Goal: Use online tool/utility: Utilize a website feature to perform a specific function

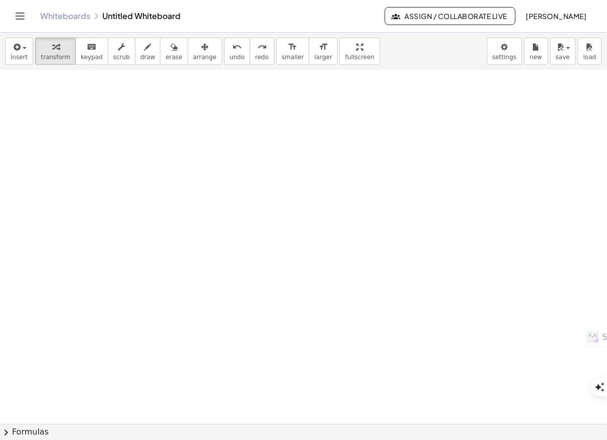
scroll to position [167, 0]
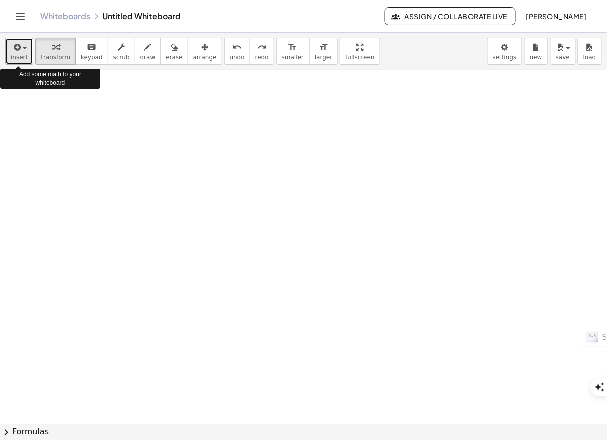
click at [24, 57] on span "insert" at bounding box center [19, 57] width 17 height 7
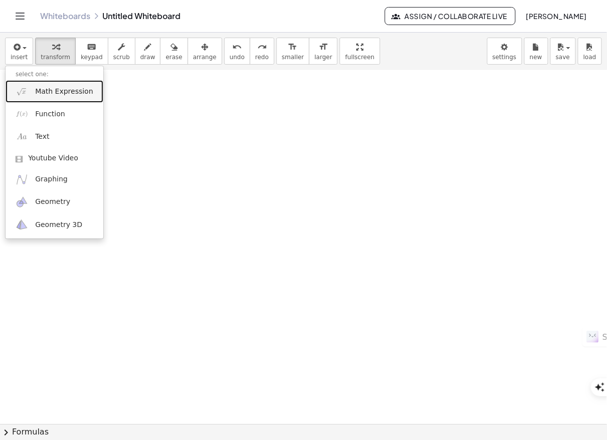
click at [34, 94] on link "Math Expression" at bounding box center [55, 91] width 98 height 23
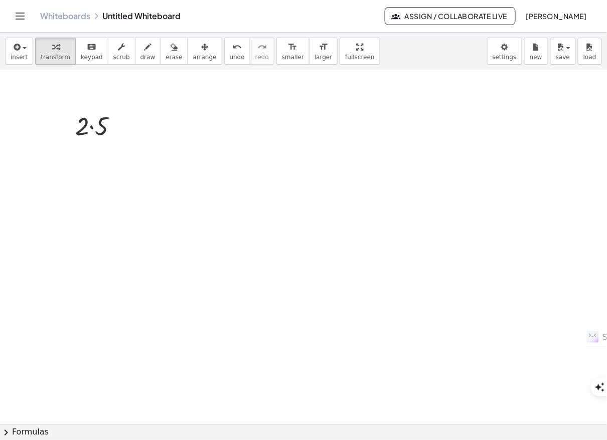
click at [100, 237] on div at bounding box center [303, 257] width 607 height 709
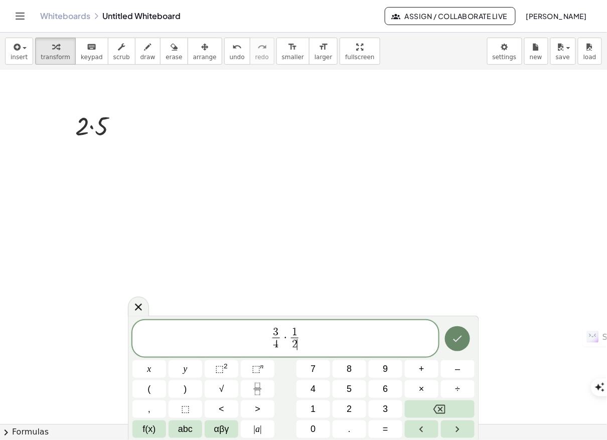
click at [455, 342] on icon "Done" at bounding box center [457, 339] width 12 height 12
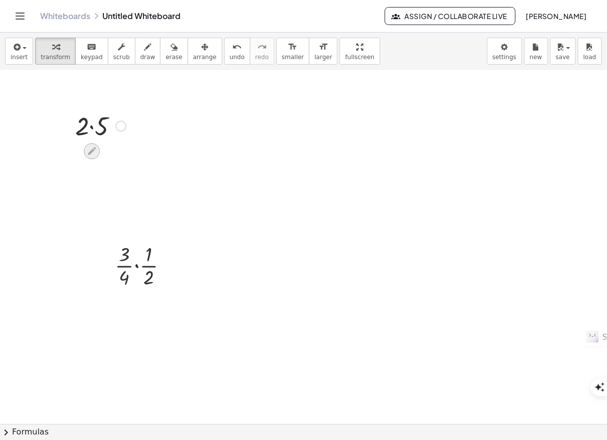
click at [97, 151] on div at bounding box center [92, 151] width 16 height 16
drag, startPoint x: 67, startPoint y: 103, endPoint x: 116, endPoint y: 133, distance: 57.2
click at [116, 133] on div "· [DATE] · 3 = · 12 · · 1 · 3 · 2 · 5 · · 2 · 1 · · 5 · 1 · · 3 · 4 · · 1 · 2" at bounding box center [303, 257] width 607 height 709
click at [65, 54] on button "transform" at bounding box center [55, 51] width 41 height 27
click at [187, 61] on button "arrange" at bounding box center [204, 51] width 35 height 27
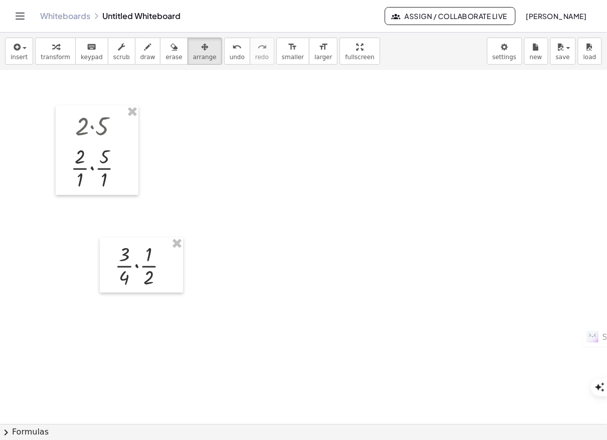
click at [297, 158] on div at bounding box center [303, 257] width 607 height 709
click at [114, 167] on div at bounding box center [97, 150] width 83 height 89
click at [113, 168] on div at bounding box center [97, 150] width 83 height 89
click at [180, 145] on div at bounding box center [303, 257] width 607 height 709
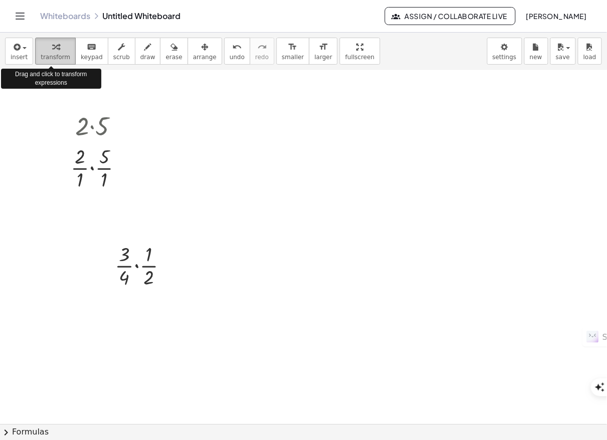
click at [52, 54] on span "transform" at bounding box center [56, 57] width 30 height 7
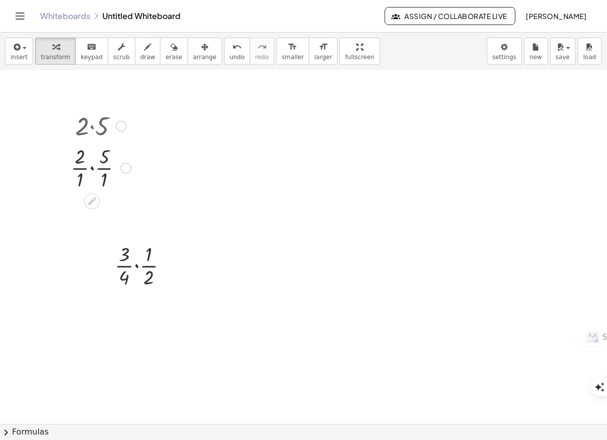
click at [88, 167] on div at bounding box center [101, 167] width 70 height 50
click at [87, 199] on icon at bounding box center [91, 202] width 11 height 11
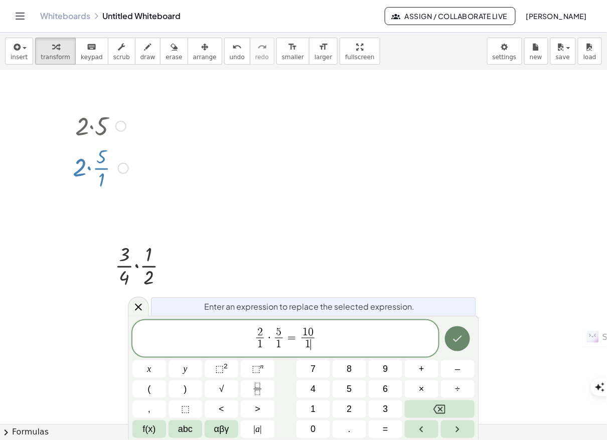
click at [455, 342] on icon "Done" at bounding box center [457, 339] width 12 height 12
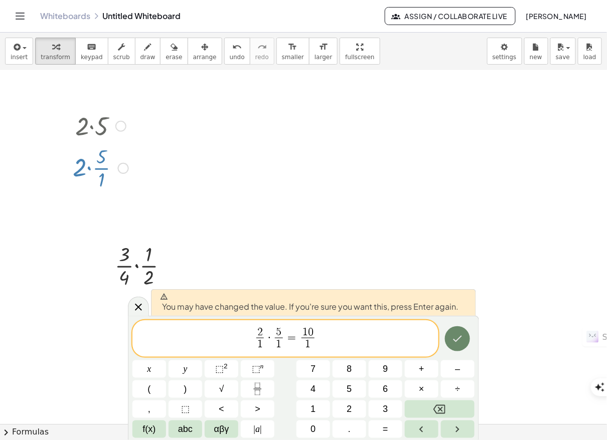
click at [459, 338] on icon "Done" at bounding box center [457, 339] width 12 height 12
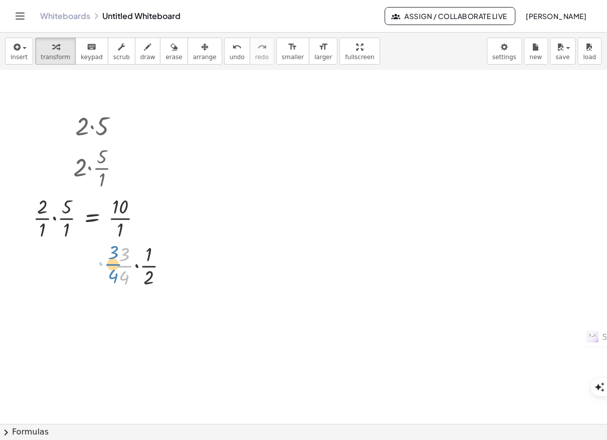
drag, startPoint x: 140, startPoint y: 267, endPoint x: 120, endPoint y: 264, distance: 20.4
click at [120, 264] on div at bounding box center [145, 265] width 71 height 50
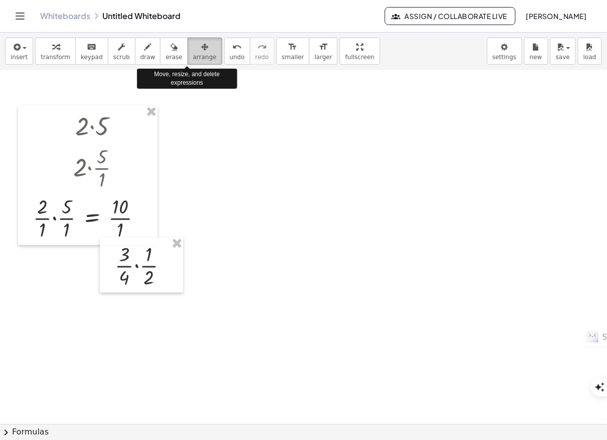
click at [193, 43] on div "button" at bounding box center [205, 47] width 24 height 12
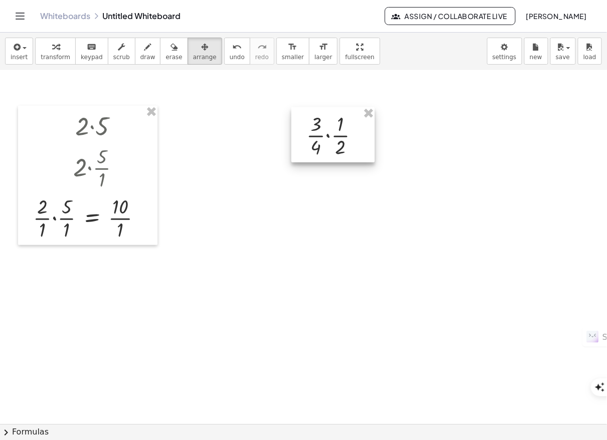
drag, startPoint x: 139, startPoint y: 260, endPoint x: 331, endPoint y: 129, distance: 232.1
click at [331, 129] on div at bounding box center [332, 134] width 83 height 55
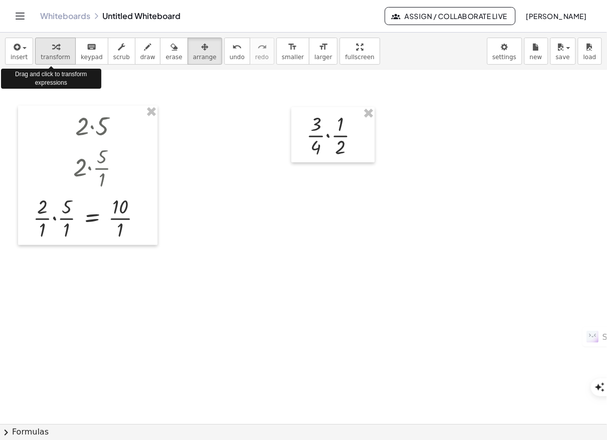
click at [46, 57] on span "transform" at bounding box center [56, 57] width 30 height 7
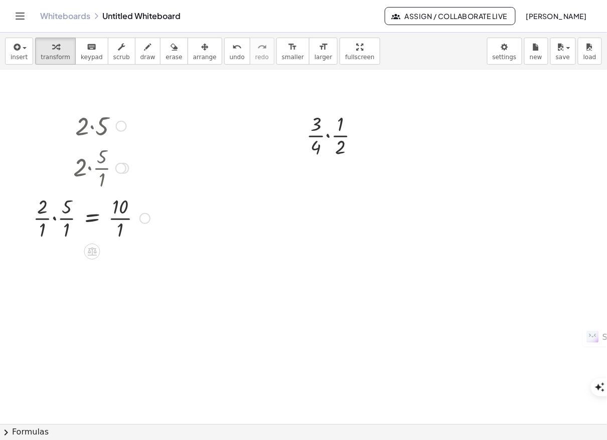
click at [125, 219] on div at bounding box center [91, 218] width 127 height 50
click at [330, 165] on icon at bounding box center [328, 169] width 8 height 8
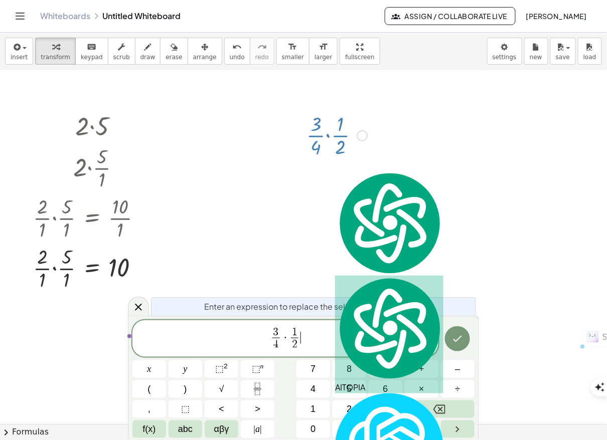
click at [311, 345] on span "3 4 ​ · 1 2 ​ ​" at bounding box center [285, 339] width 306 height 27
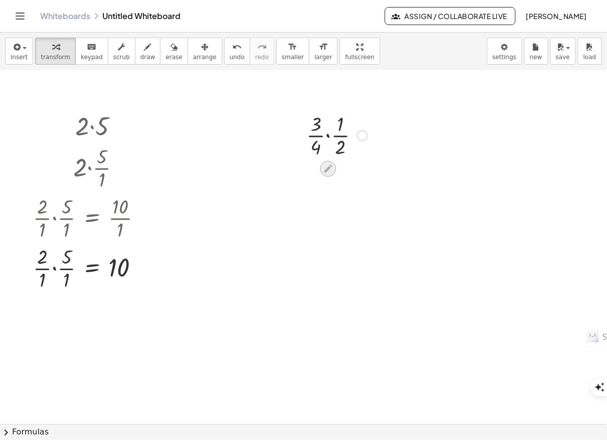
click at [327, 171] on icon at bounding box center [328, 169] width 11 height 11
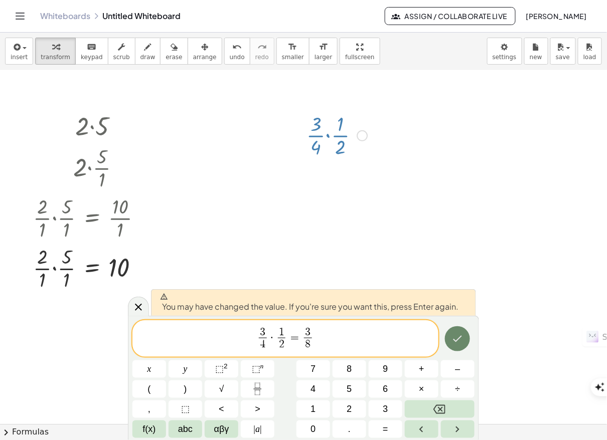
click at [453, 345] on button "Done" at bounding box center [457, 338] width 25 height 25
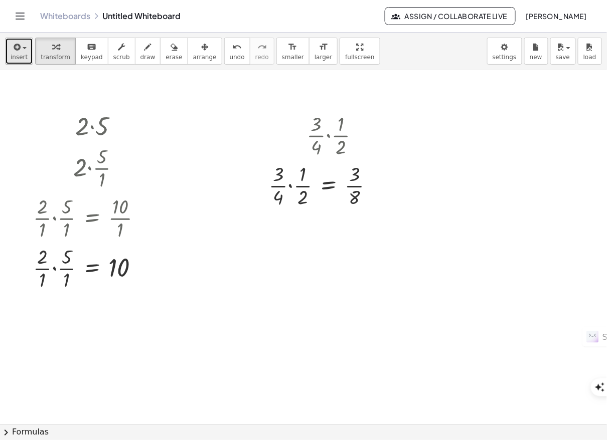
click at [18, 56] on span "insert" at bounding box center [19, 57] width 17 height 7
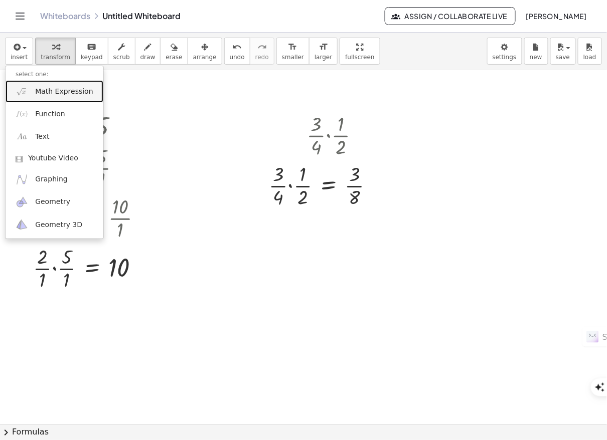
click at [76, 94] on span "Math Expression" at bounding box center [64, 92] width 58 height 10
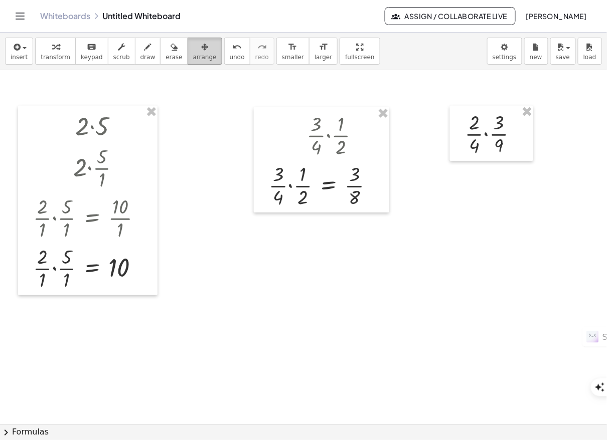
click at [193, 54] on span "arrange" at bounding box center [205, 57] width 24 height 7
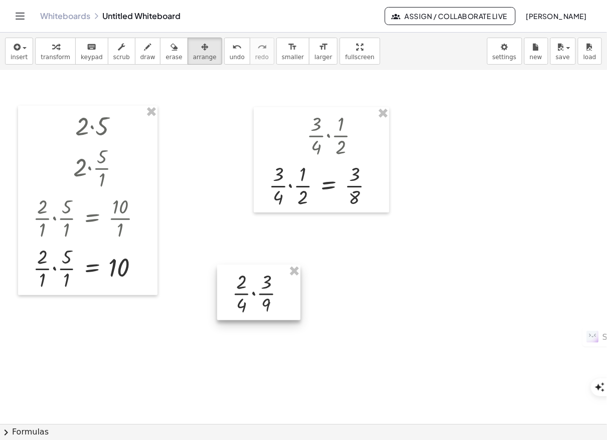
drag, startPoint x: 479, startPoint y: 128, endPoint x: 246, endPoint y: 288, distance: 282.4
click at [246, 288] on div at bounding box center [258, 292] width 83 height 55
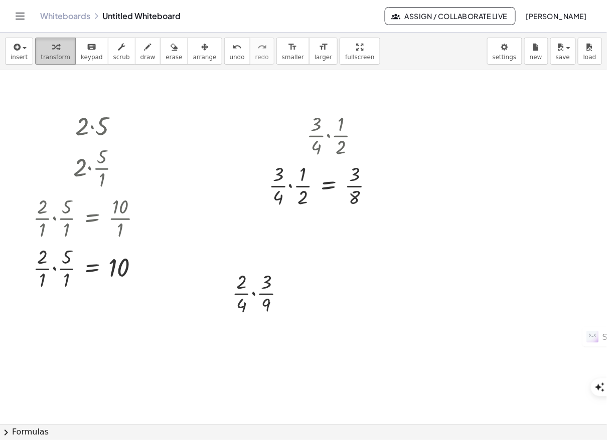
click at [46, 56] on span "transform" at bounding box center [56, 57] width 30 height 7
click at [285, 294] on div at bounding box center [287, 293] width 11 height 11
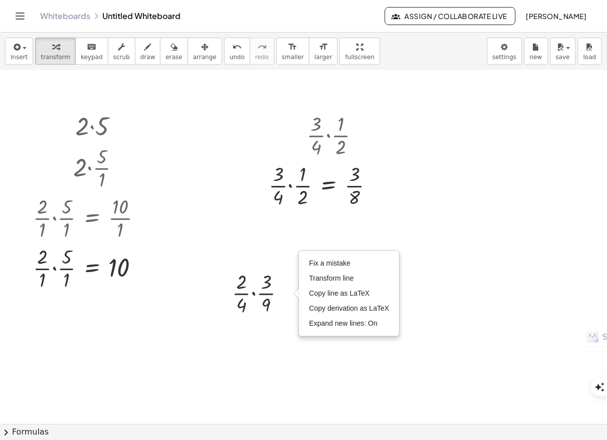
click at [425, 237] on div at bounding box center [303, 257] width 607 height 709
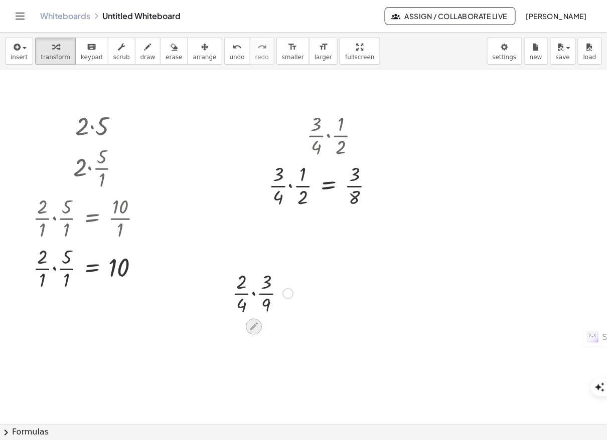
click at [251, 329] on icon at bounding box center [254, 327] width 8 height 8
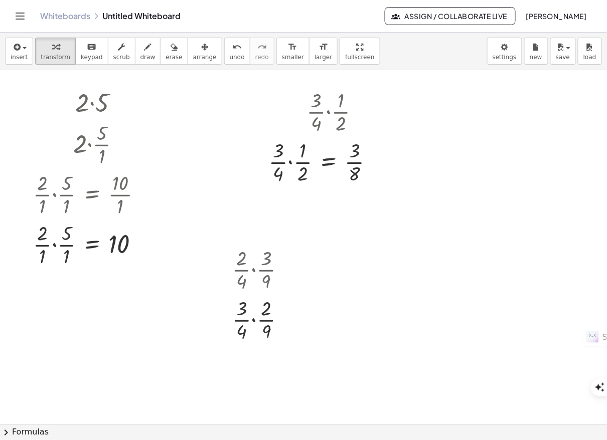
scroll to position [201, 0]
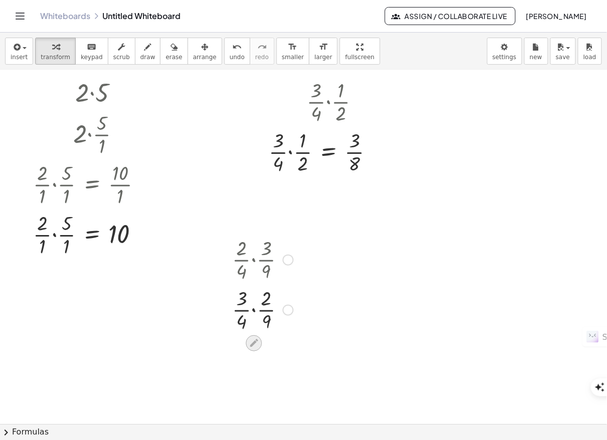
click at [253, 344] on icon at bounding box center [254, 343] width 8 height 8
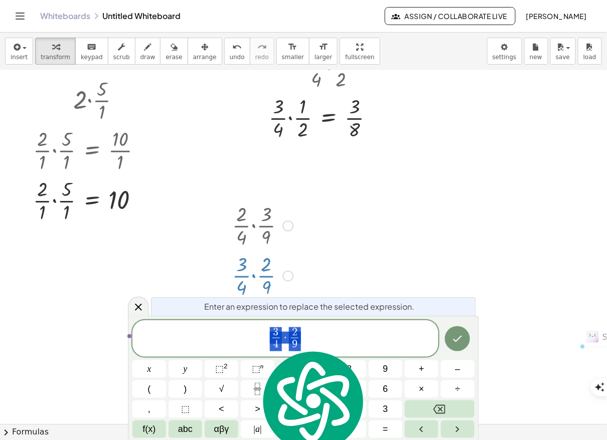
scroll to position [235, 0]
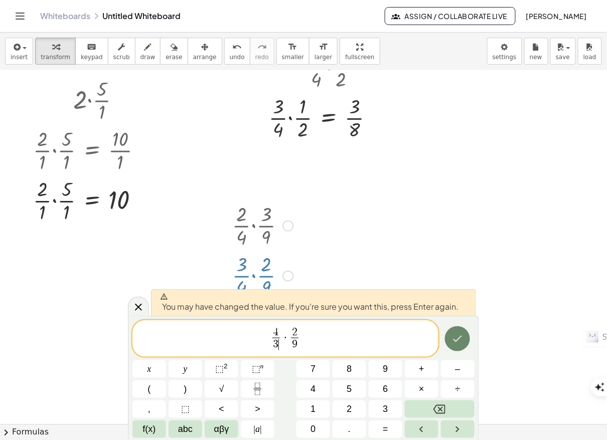
click at [461, 330] on button "Done" at bounding box center [457, 338] width 25 height 25
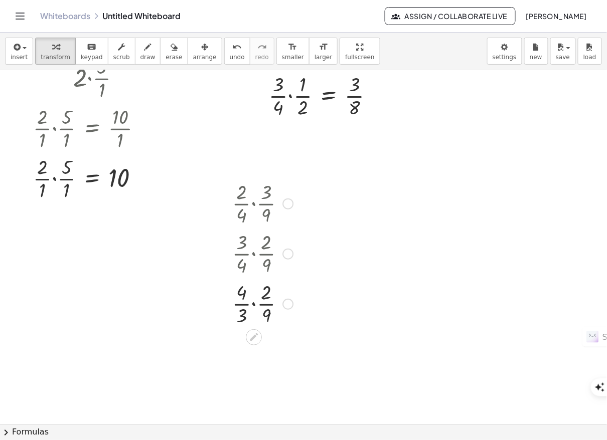
scroll to position [267, 0]
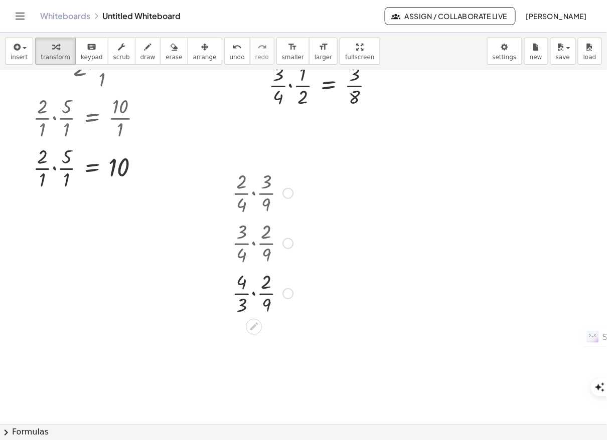
click at [242, 280] on div at bounding box center [262, 293] width 71 height 50
click at [266, 278] on div at bounding box center [262, 293] width 71 height 50
drag, startPoint x: 243, startPoint y: 288, endPoint x: 264, endPoint y: 284, distance: 21.8
click at [264, 284] on div at bounding box center [262, 293] width 71 height 50
click at [265, 332] on div at bounding box center [263, 343] width 86 height 50
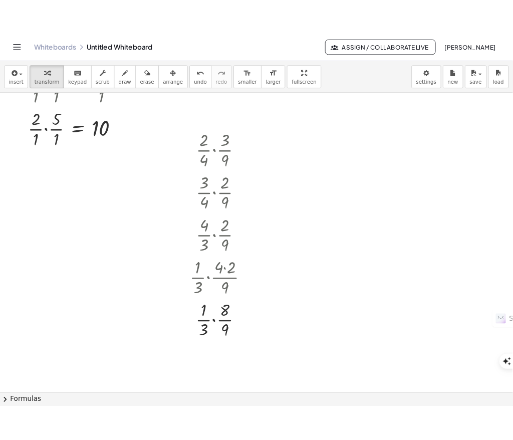
scroll to position [334, 0]
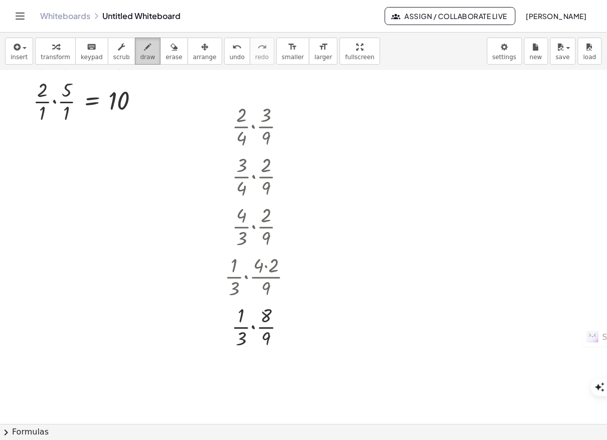
click at [140, 54] on span "draw" at bounding box center [147, 57] width 15 height 7
click at [160, 54] on button "erase" at bounding box center [174, 51] width 28 height 27
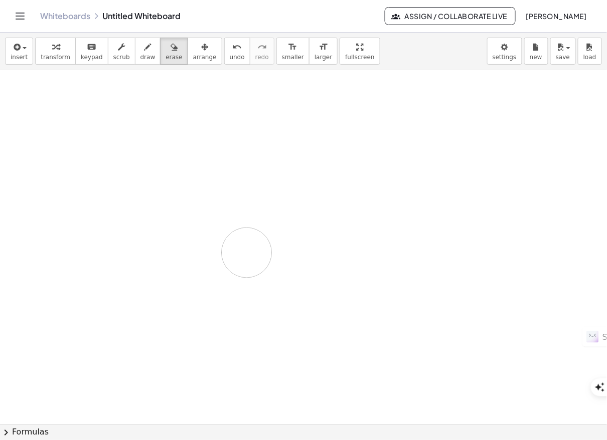
drag, startPoint x: 35, startPoint y: 83, endPoint x: 167, endPoint y: 125, distance: 138.9
click at [247, 251] on div at bounding box center [303, 90] width 607 height 709
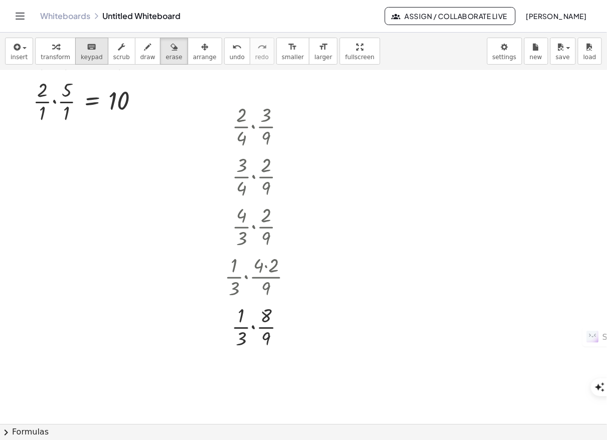
click at [81, 55] on span "keypad" at bounding box center [92, 57] width 22 height 7
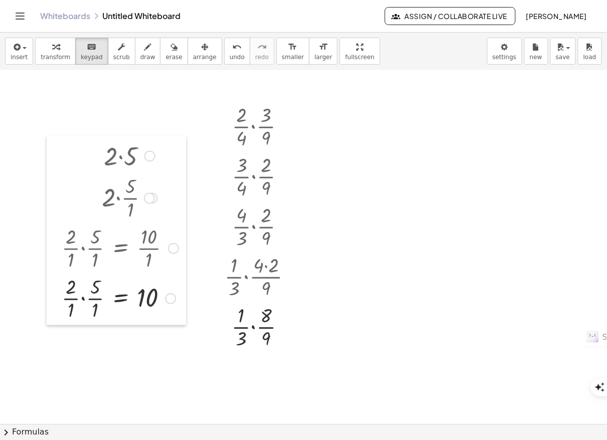
drag, startPoint x: 31, startPoint y: 86, endPoint x: 59, endPoint y: 282, distance: 198.5
click at [59, 282] on div at bounding box center [54, 231] width 15 height 190
click at [91, 207] on div at bounding box center [120, 197] width 127 height 50
click at [201, 51] on icon "button" at bounding box center [204, 47] width 7 height 12
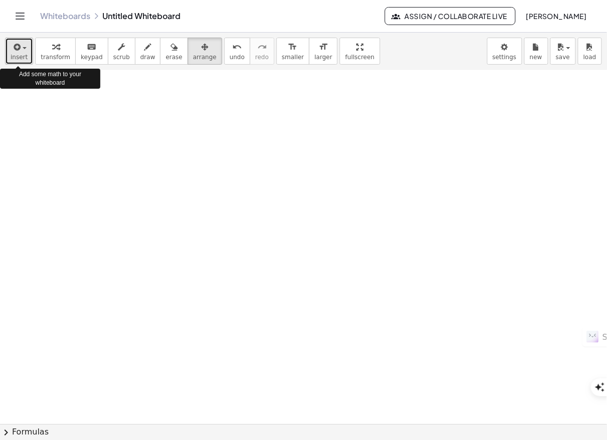
click at [20, 61] on button "insert" at bounding box center [19, 51] width 28 height 27
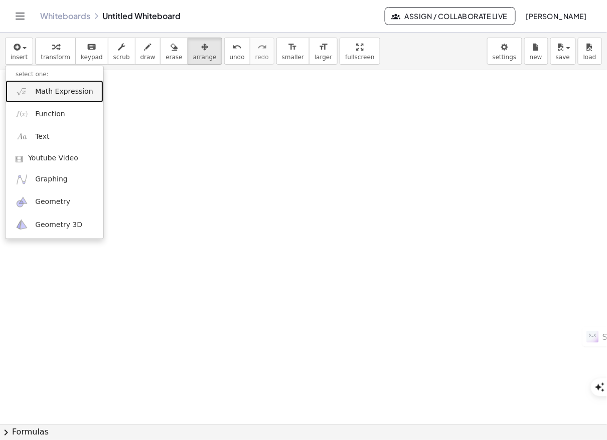
click at [28, 97] on img at bounding box center [22, 91] width 13 height 13
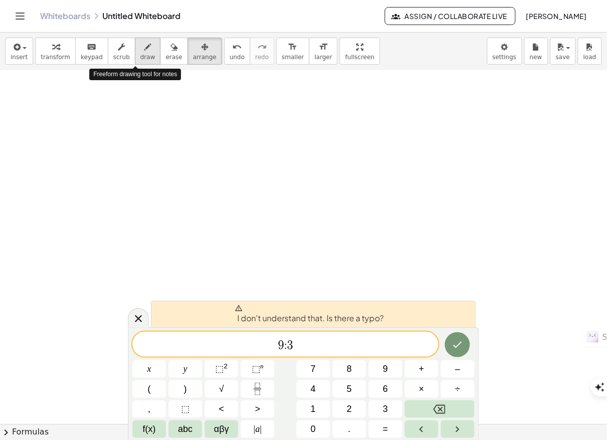
click at [140, 56] on span "draw" at bounding box center [147, 57] width 15 height 7
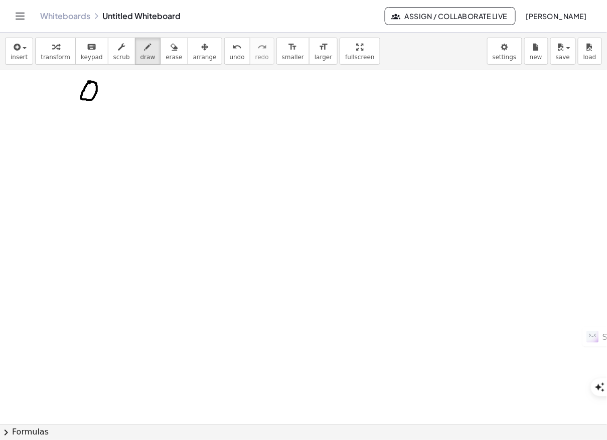
click at [88, 83] on div at bounding box center [303, 90] width 607 height 709
drag, startPoint x: 97, startPoint y: 88, endPoint x: 76, endPoint y: 115, distance: 34.3
click at [76, 115] on div at bounding box center [303, 90] width 607 height 709
click at [111, 97] on div at bounding box center [303, 90] width 607 height 709
click at [107, 107] on div at bounding box center [303, 90] width 607 height 709
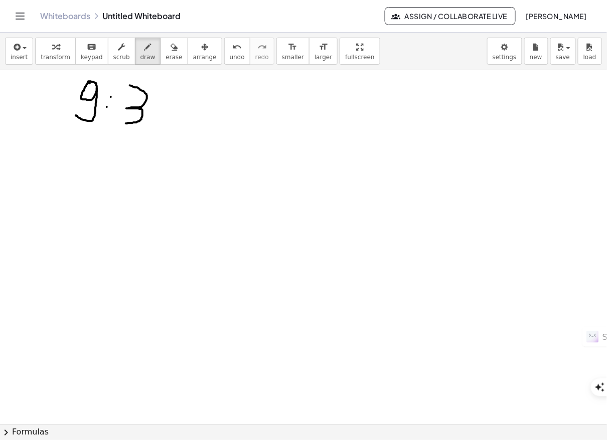
drag, startPoint x: 130, startPoint y: 85, endPoint x: 126, endPoint y: 123, distance: 38.3
click at [126, 123] on div at bounding box center [303, 90] width 607 height 709
drag, startPoint x: 108, startPoint y: 96, endPoint x: 109, endPoint y: 90, distance: 5.7
click at [109, 90] on div at bounding box center [303, 90] width 607 height 709
click at [106, 105] on div at bounding box center [303, 90] width 607 height 709
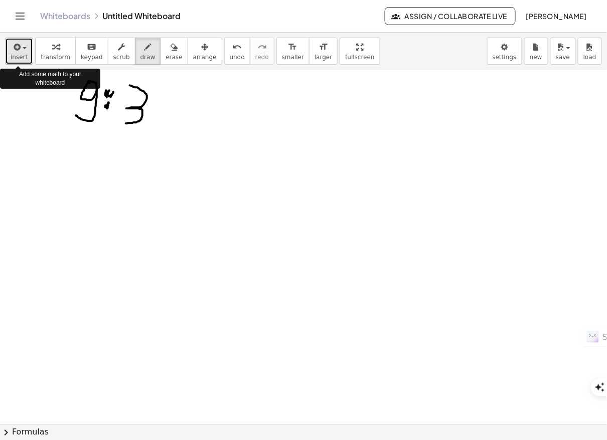
click at [13, 58] on span "insert" at bounding box center [19, 57] width 17 height 7
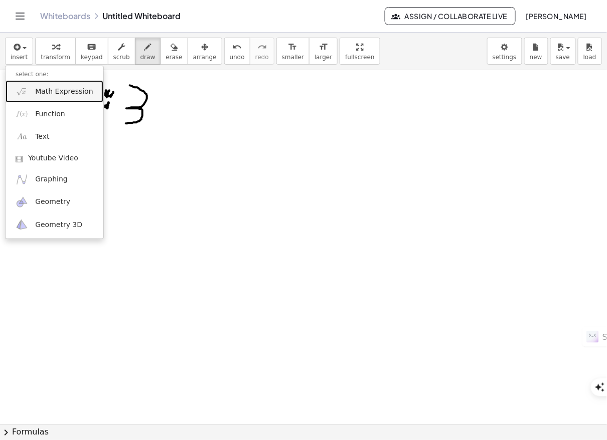
click at [44, 92] on span "Math Expression" at bounding box center [64, 92] width 58 height 10
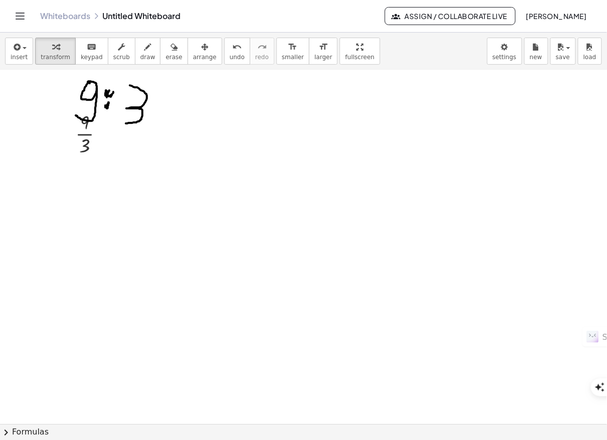
drag, startPoint x: 180, startPoint y: 57, endPoint x: 151, endPoint y: 94, distance: 47.4
click at [193, 61] on span "arrange" at bounding box center [205, 57] width 24 height 7
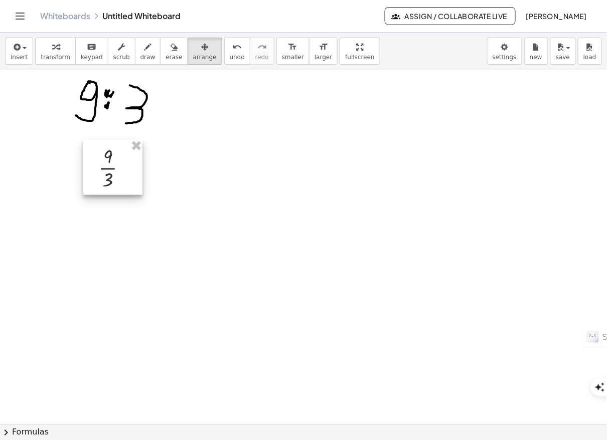
drag, startPoint x: 102, startPoint y: 140, endPoint x: 126, endPoint y: 172, distance: 40.0
click at [126, 172] on div at bounding box center [112, 167] width 59 height 55
click at [237, 187] on div at bounding box center [303, 90] width 607 height 709
click at [61, 51] on div "button" at bounding box center [56, 47] width 30 height 12
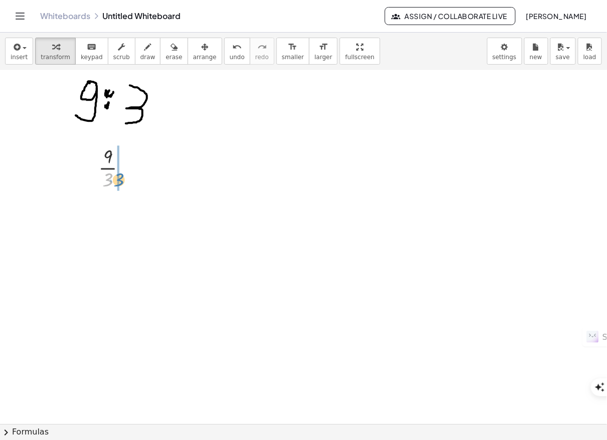
drag, startPoint x: 110, startPoint y: 180, endPoint x: 121, endPoint y: 180, distance: 11.0
click at [121, 180] on div at bounding box center [116, 167] width 47 height 50
click at [108, 252] on icon at bounding box center [108, 252] width 8 height 8
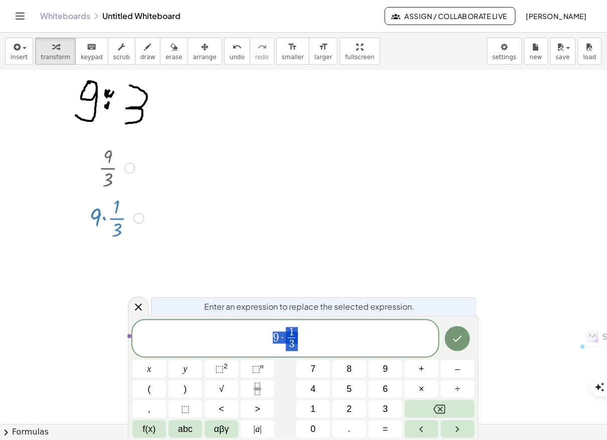
click at [273, 343] on span "9 · 1 3 ​" at bounding box center [285, 339] width 306 height 27
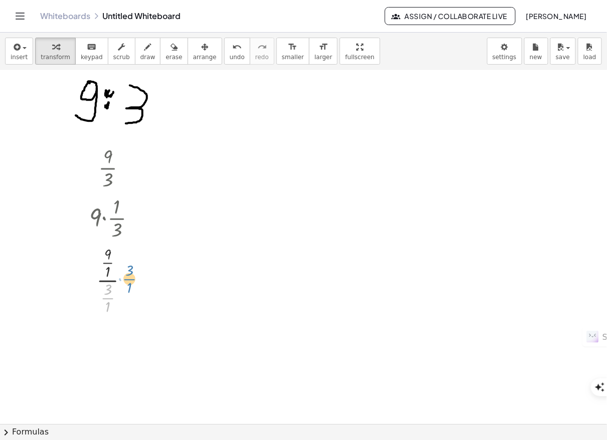
drag, startPoint x: 106, startPoint y: 299, endPoint x: 128, endPoint y: 280, distance: 29.1
click at [128, 280] on div at bounding box center [116, 280] width 65 height 74
click at [108, 280] on div at bounding box center [116, 280] width 65 height 74
drag, startPoint x: 109, startPoint y: 295, endPoint x: 119, endPoint y: 260, distance: 36.6
click at [119, 260] on div at bounding box center [116, 280] width 65 height 74
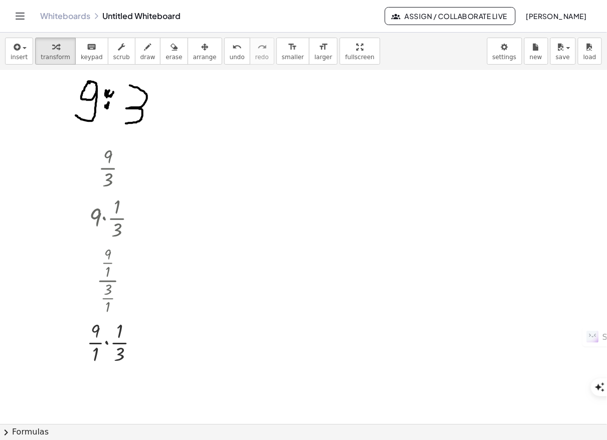
click at [228, 167] on div at bounding box center [303, 90] width 607 height 709
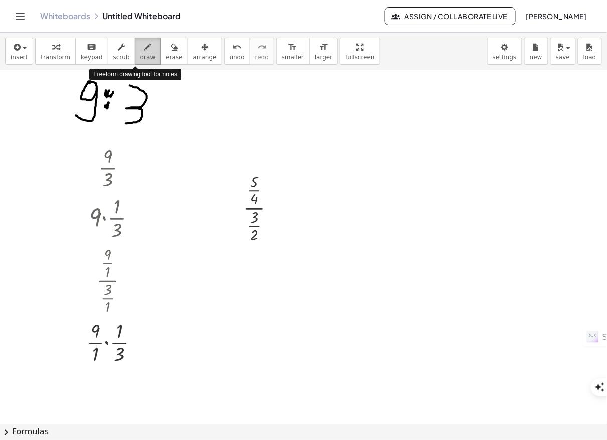
click at [140, 54] on span "draw" at bounding box center [147, 57] width 15 height 7
drag, startPoint x: 227, startPoint y: 87, endPoint x: 227, endPoint y: 97, distance: 10.0
click at [227, 97] on div at bounding box center [303, 90] width 607 height 709
drag, startPoint x: 227, startPoint y: 85, endPoint x: 237, endPoint y: 84, distance: 9.5
click at [237, 84] on div at bounding box center [303, 90] width 607 height 709
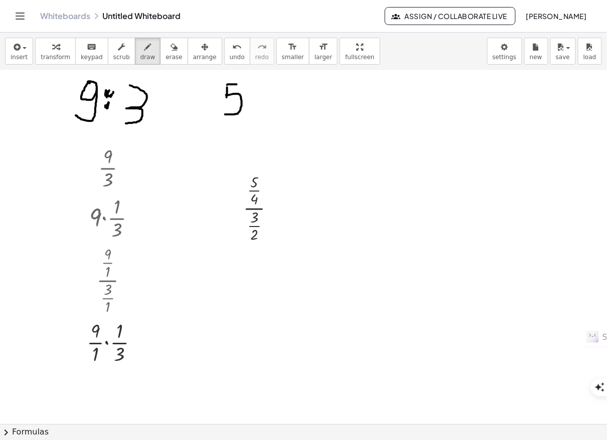
drag, startPoint x: 226, startPoint y: 94, endPoint x: 225, endPoint y: 114, distance: 20.1
click at [225, 114] on div at bounding box center [303, 90] width 607 height 709
drag, startPoint x: 222, startPoint y: 121, endPoint x: 244, endPoint y: 120, distance: 21.6
click at [244, 120] on div at bounding box center [303, 90] width 607 height 709
drag, startPoint x: 226, startPoint y: 127, endPoint x: 231, endPoint y: 150, distance: 23.6
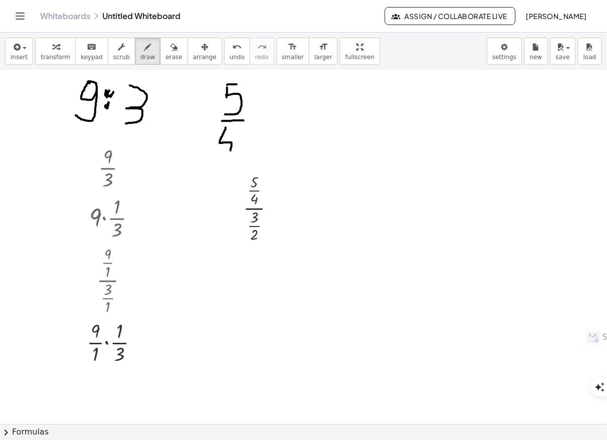
click at [231, 150] on div at bounding box center [303, 90] width 607 height 709
click at [271, 114] on div at bounding box center [303, 90] width 607 height 709
click at [269, 123] on div at bounding box center [303, 90] width 607 height 709
drag, startPoint x: 293, startPoint y: 90, endPoint x: 291, endPoint y: 120, distance: 30.7
click at [291, 120] on div at bounding box center [303, 90] width 607 height 709
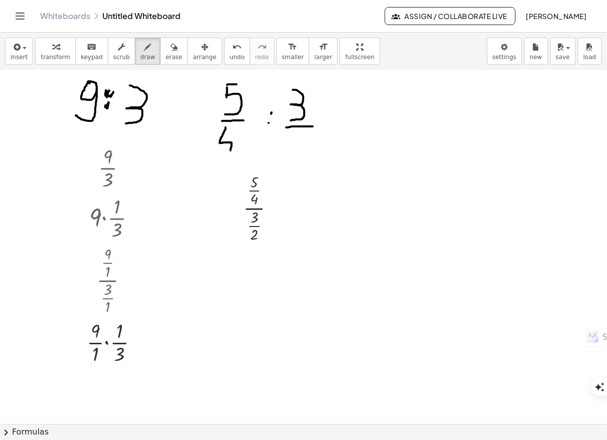
drag, startPoint x: 286, startPoint y: 127, endPoint x: 314, endPoint y: 126, distance: 27.6
click at [314, 126] on div at bounding box center [303, 90] width 607 height 709
drag, startPoint x: 294, startPoint y: 138, endPoint x: 307, endPoint y: 161, distance: 26.9
click at [307, 161] on div at bounding box center [303, 90] width 607 height 709
click at [268, 120] on div at bounding box center [303, 90] width 607 height 709
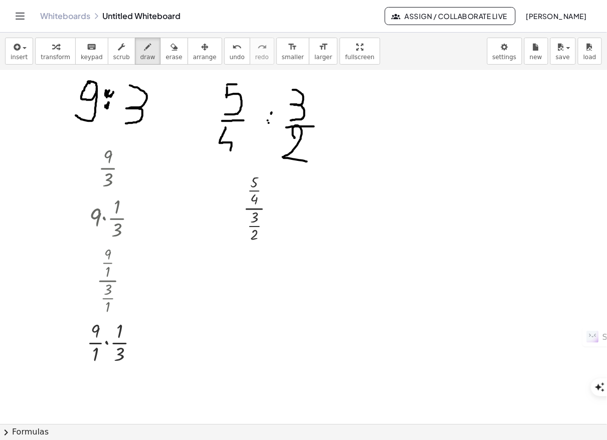
click at [268, 121] on div at bounding box center [303, 90] width 607 height 709
click at [270, 111] on div at bounding box center [303, 90] width 607 height 709
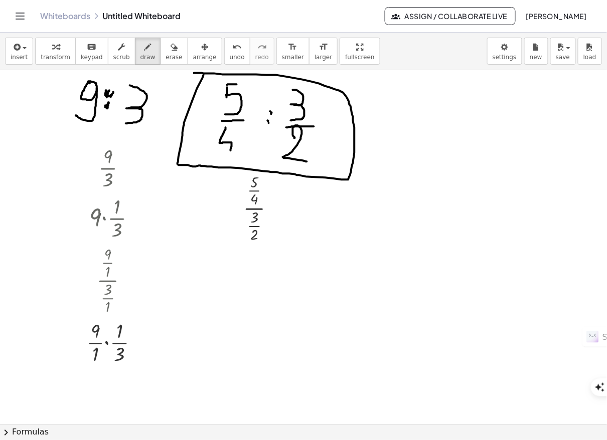
drag, startPoint x: 204, startPoint y: 75, endPoint x: 194, endPoint y: 73, distance: 9.7
click at [194, 73] on div at bounding box center [303, 90] width 607 height 709
drag, startPoint x: 199, startPoint y: 72, endPoint x: 193, endPoint y: 163, distance: 91.9
click at [193, 163] on div at bounding box center [303, 90] width 607 height 709
click at [262, 206] on div at bounding box center [303, 90] width 607 height 709
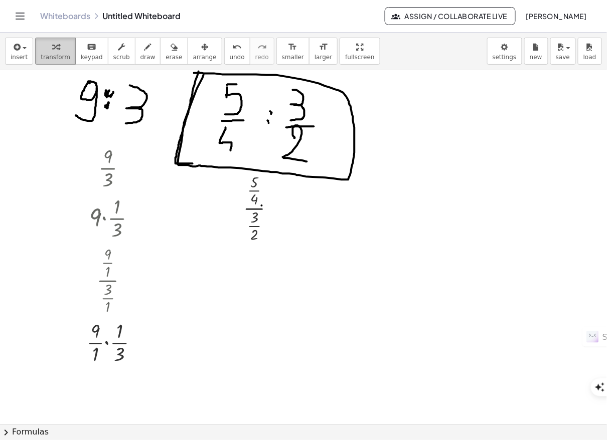
click at [59, 55] on span "transform" at bounding box center [56, 57] width 30 height 7
click at [252, 208] on div at bounding box center [263, 207] width 50 height 74
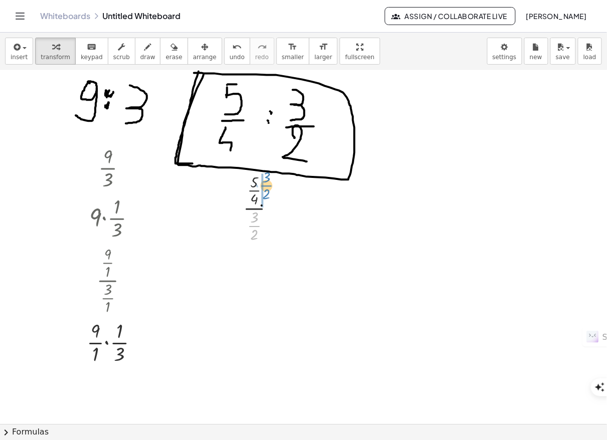
drag, startPoint x: 255, startPoint y: 226, endPoint x: 267, endPoint y: 185, distance: 42.4
click at [267, 185] on div at bounding box center [263, 207] width 50 height 74
